Goal: Use online tool/utility: Utilize a website feature to perform a specific function

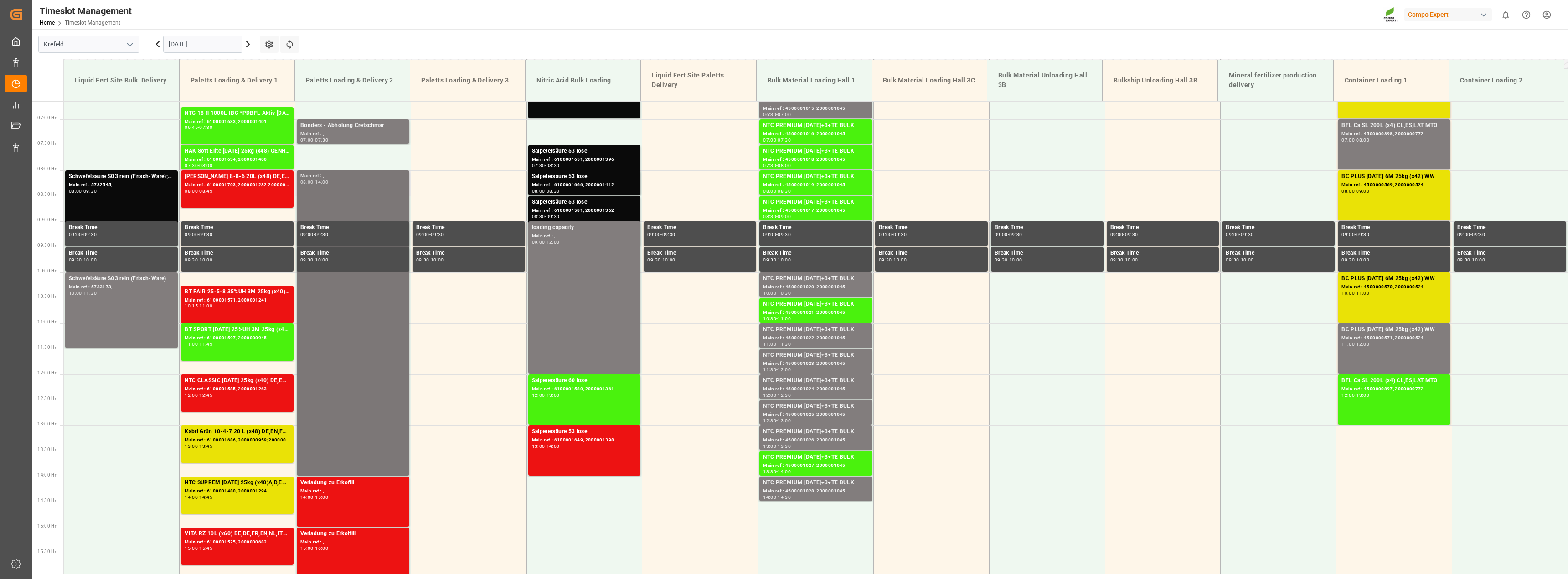
scroll to position [342, 0]
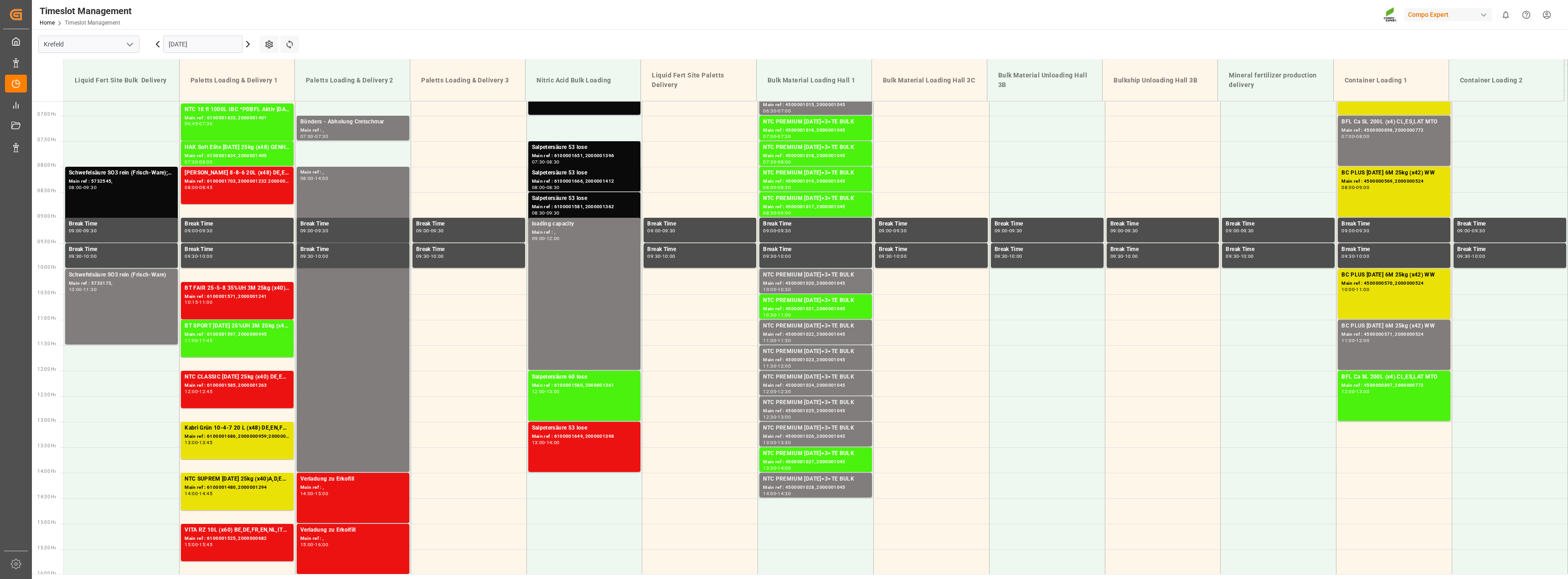
click at [157, 43] on icon at bounding box center [158, 44] width 11 height 11
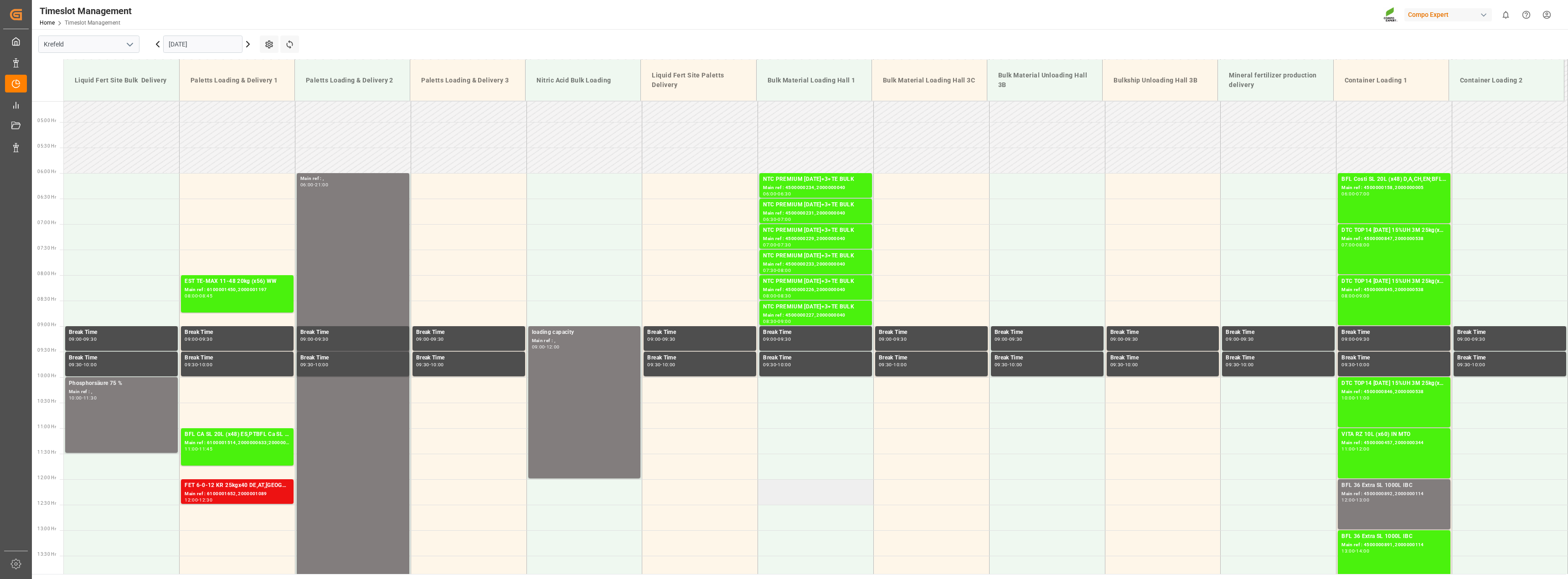
scroll to position [206, 0]
